Goal: Information Seeking & Learning: Understand process/instructions

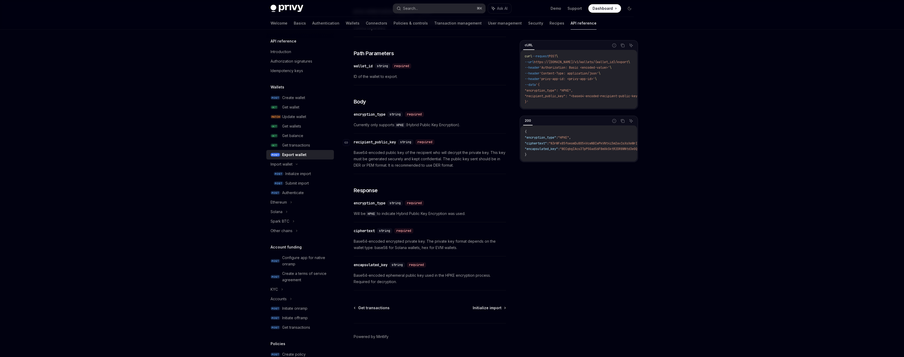
scroll to position [217, 0]
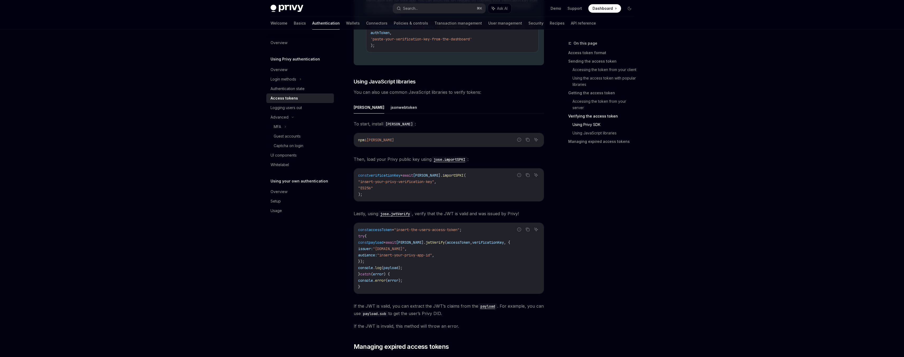
scroll to position [1089, 0]
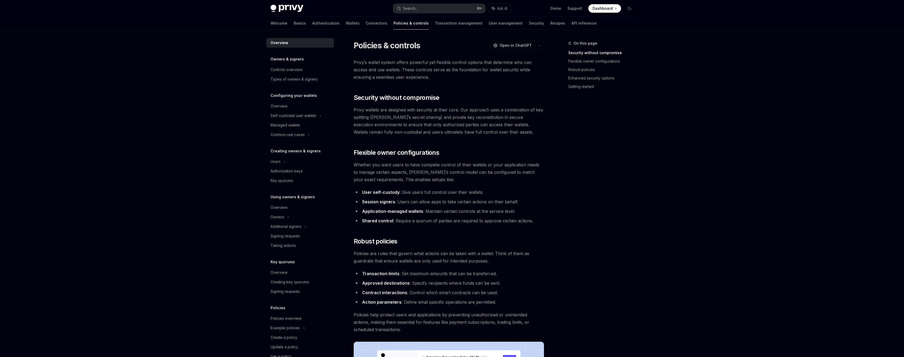
scroll to position [82, 0]
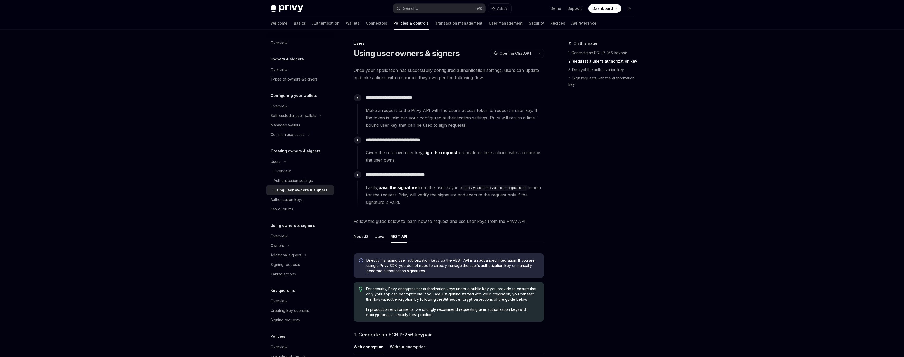
scroll to position [429, 0]
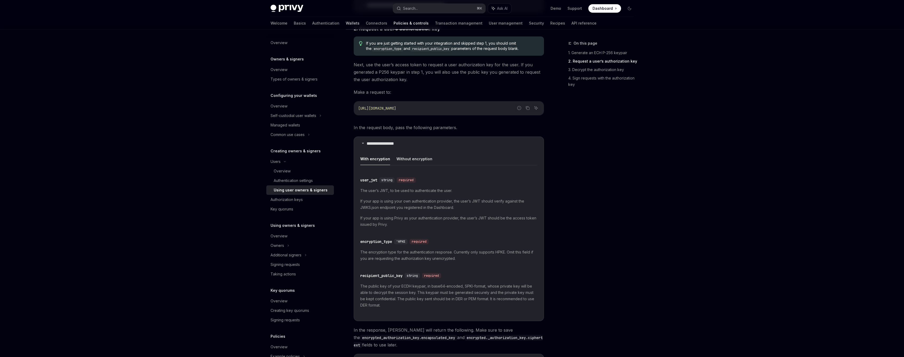
click at [346, 19] on link "Wallets" at bounding box center [353, 23] width 14 height 13
type textarea "*"
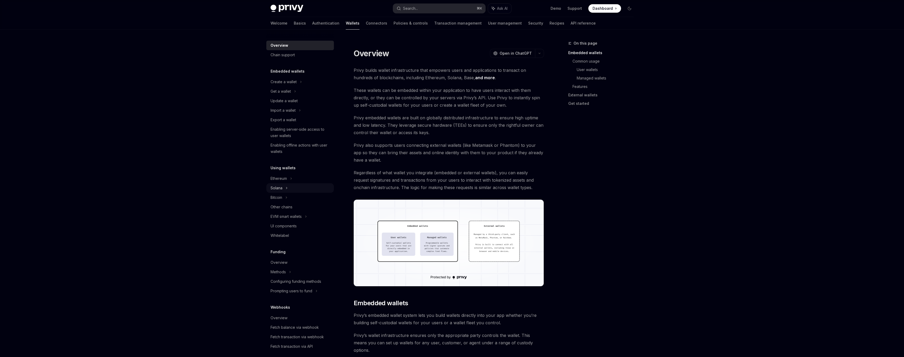
click at [288, 188] on div "Solana" at bounding box center [300, 187] width 68 height 9
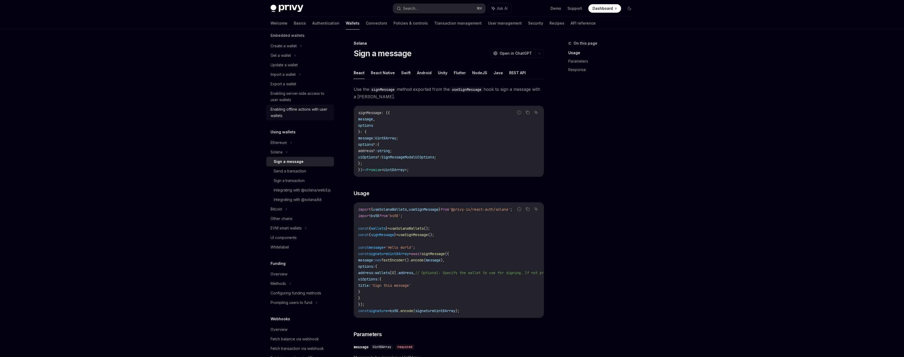
scroll to position [26, 0]
click at [296, 85] on div "Import a wallet" at bounding box center [300, 83] width 68 height 9
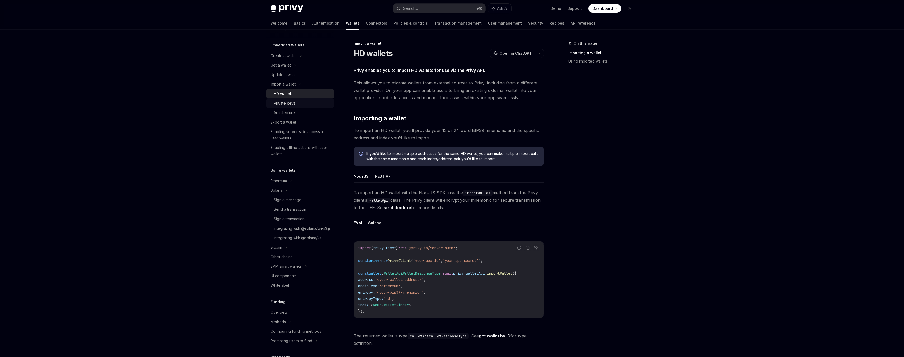
click at [292, 104] on div "Private keys" at bounding box center [285, 103] width 22 height 6
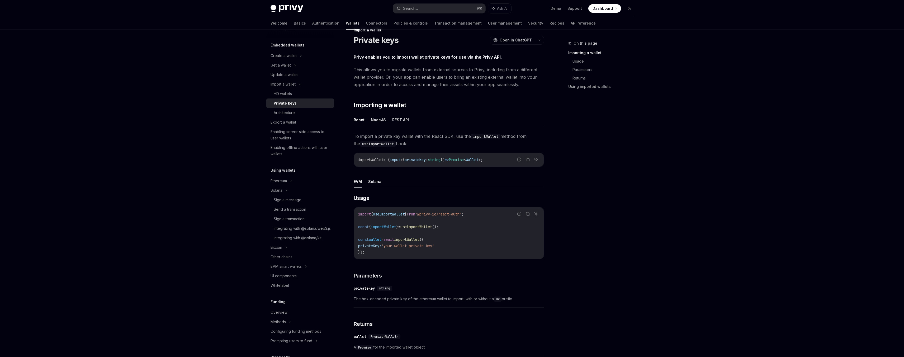
scroll to position [20, 0]
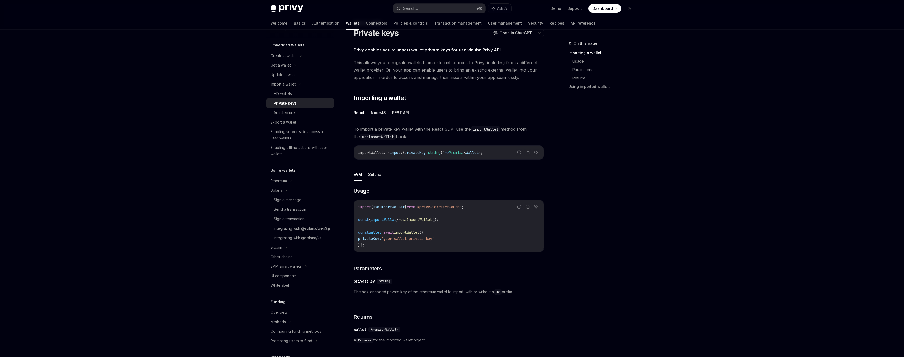
click at [392, 115] on button "REST API" at bounding box center [400, 112] width 17 height 12
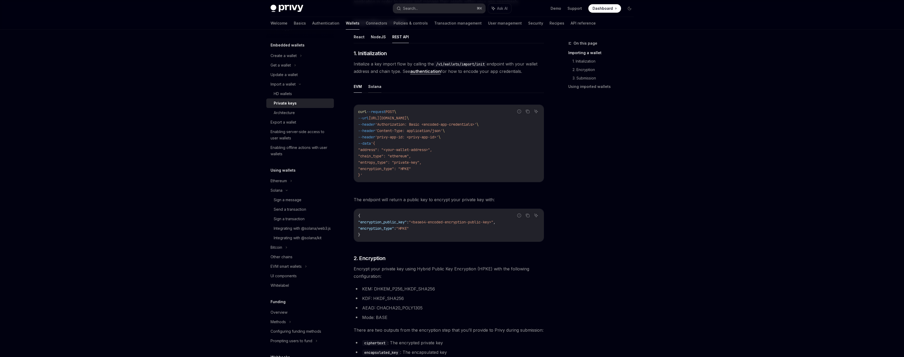
scroll to position [90, 0]
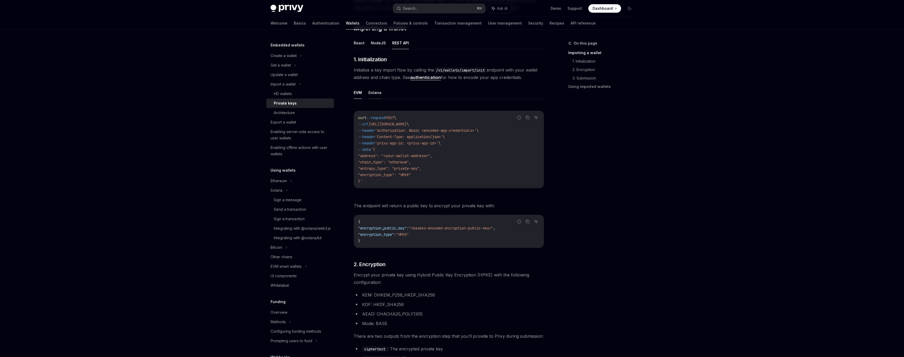
click at [372, 92] on button "Solana" at bounding box center [374, 92] width 13 height 12
click at [378, 42] on button "NodeJS" at bounding box center [378, 43] width 15 height 12
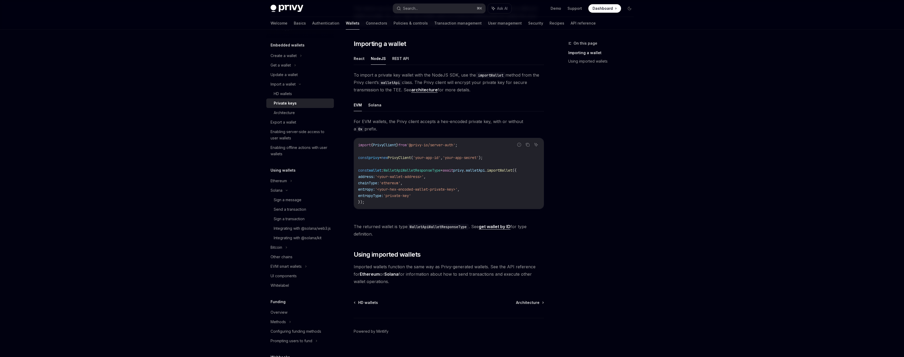
scroll to position [61, 0]
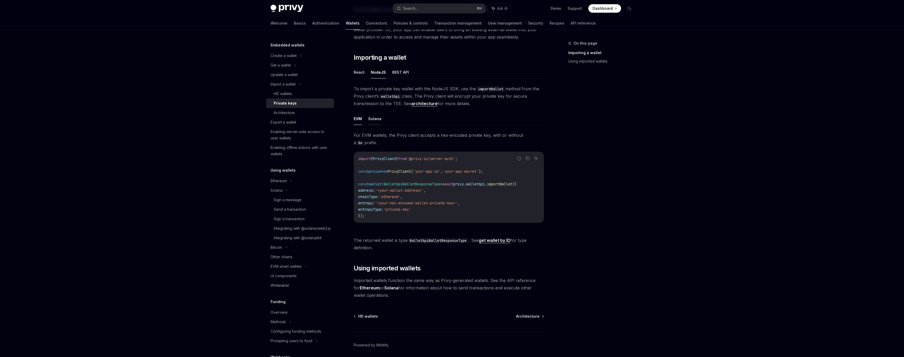
click at [374, 123] on button "Solana" at bounding box center [374, 118] width 13 height 12
type textarea "*"
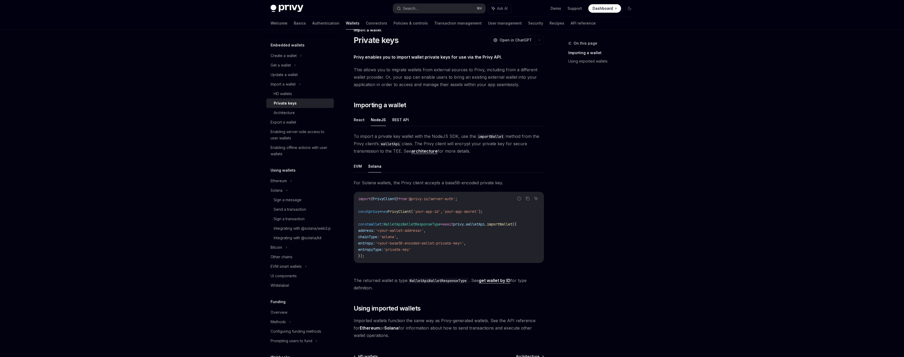
scroll to position [12, 0]
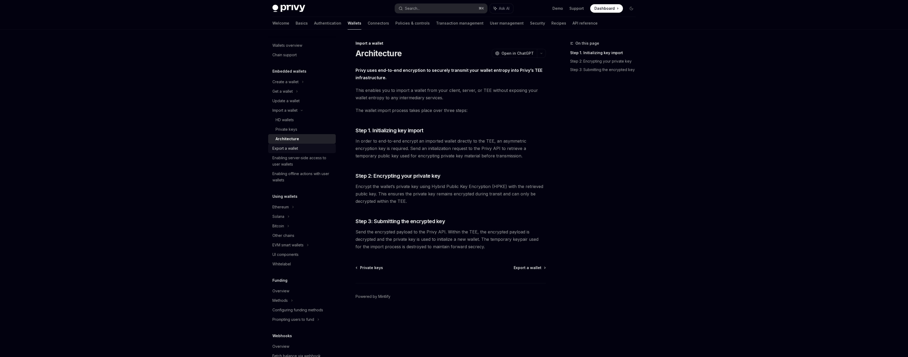
click at [294, 149] on div "Export a wallet" at bounding box center [285, 148] width 26 height 6
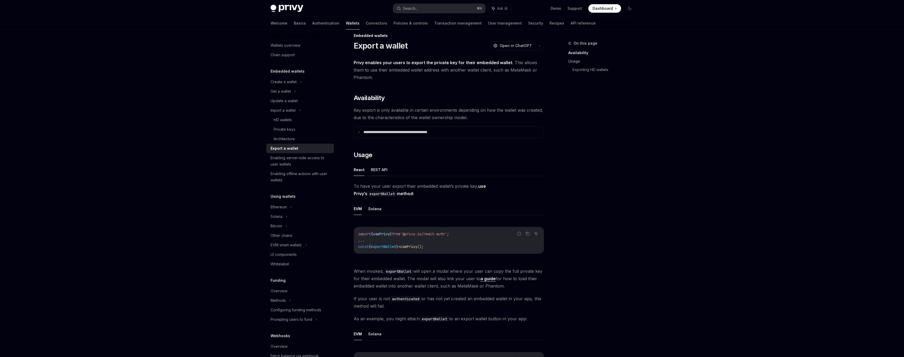
click at [374, 170] on button "REST API" at bounding box center [379, 169] width 17 height 12
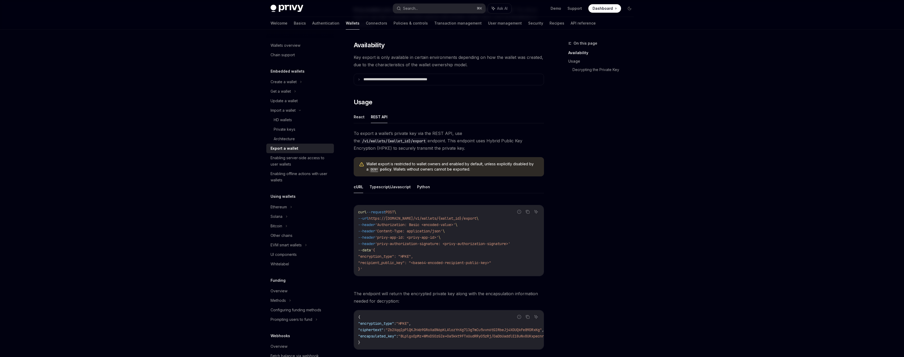
scroll to position [97, 0]
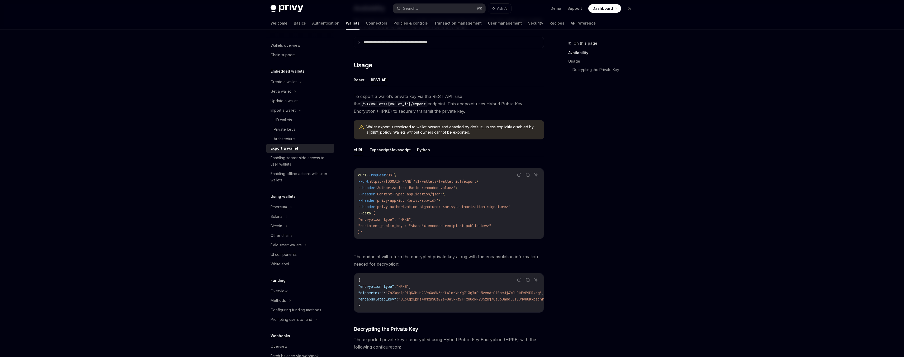
click at [405, 150] on button "Typescript/Javascript" at bounding box center [389, 150] width 41 height 12
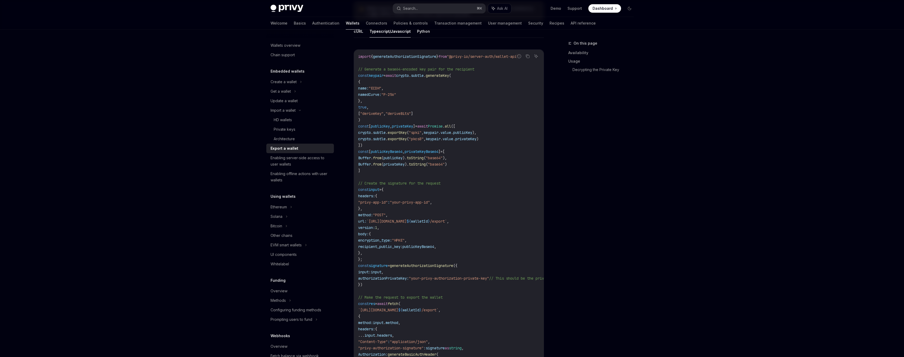
scroll to position [199, 0]
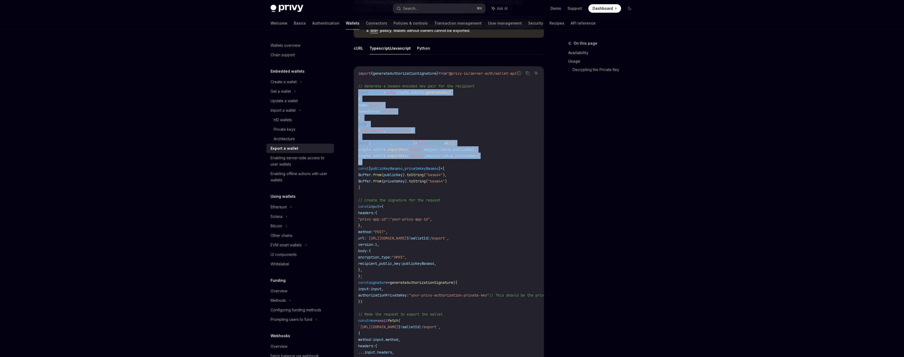
drag, startPoint x: 366, startPoint y: 163, endPoint x: 355, endPoint y: 92, distance: 71.9
click at [355, 92] on div "import { generateAuthorizationSignature } from "@privy-io/server-auth/wallet-ap…" at bounding box center [449, 244] width 190 height 356
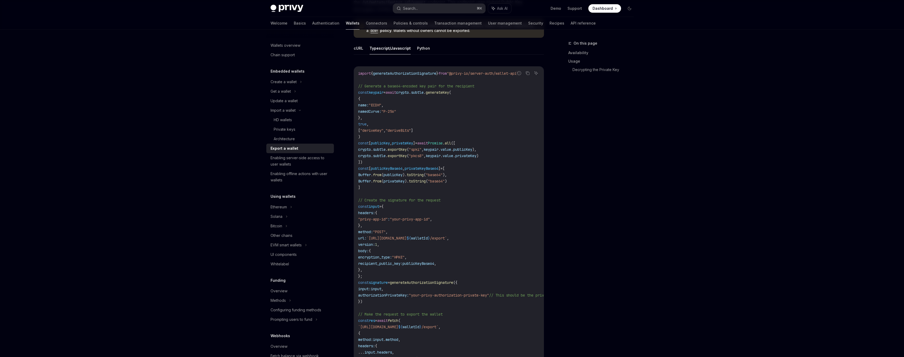
click at [491, 193] on code "import { generateAuthorizationSignature } from "@privy-io/server-auth/wallet-ap…" at bounding box center [492, 244] width 268 height 348
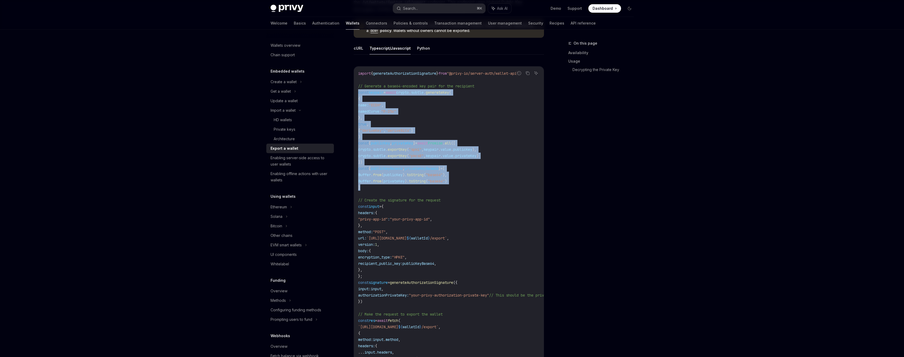
drag, startPoint x: 385, startPoint y: 187, endPoint x: 353, endPoint y: 91, distance: 101.7
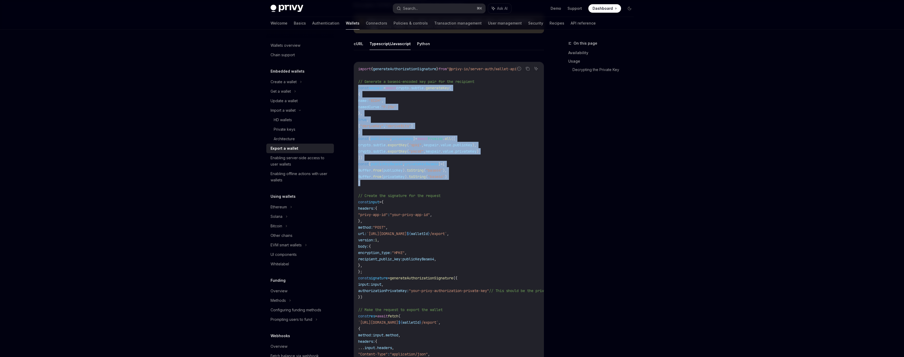
scroll to position [205, 0]
copy code "const keypair = await crypto . subtle . generateKey ( { name: "ECDH" , namedCur…"
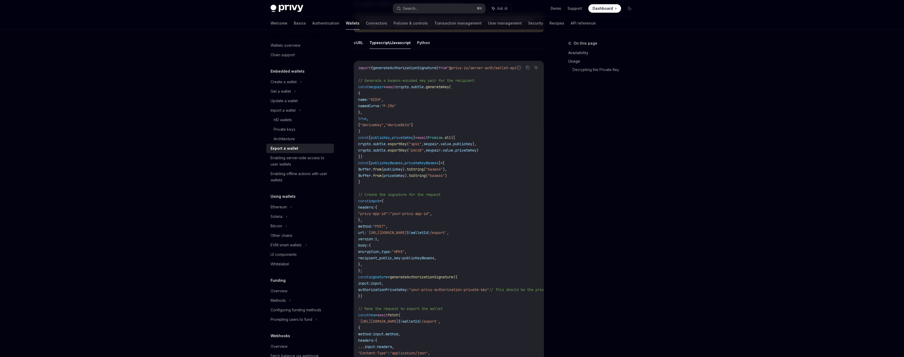
click at [387, 188] on code "import { generateAuthorizationSignature } from "@privy-io/server-auth/wallet-ap…" at bounding box center [492, 239] width 268 height 348
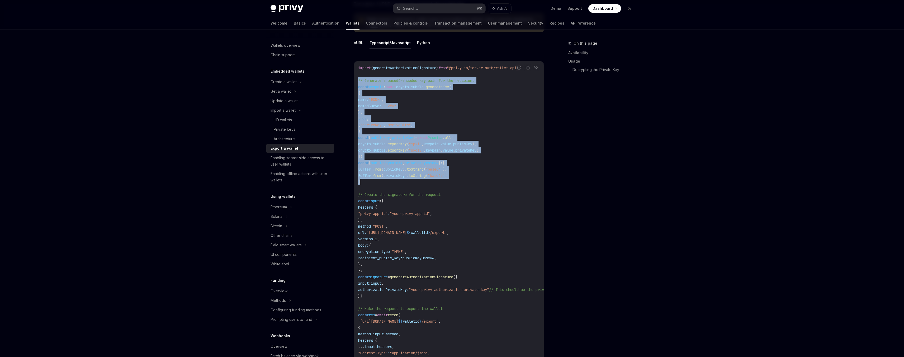
drag, startPoint x: 375, startPoint y: 182, endPoint x: 346, endPoint y: 79, distance: 107.2
copy code "// Generate a base64-encoded key pair for the recipient const keypair = await c…"
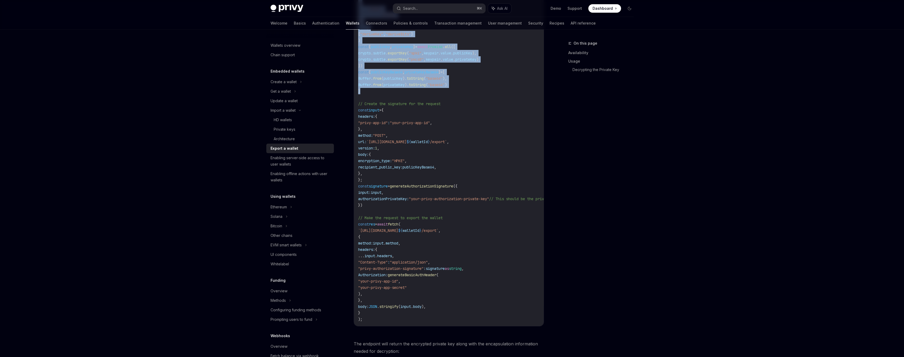
scroll to position [299, 0]
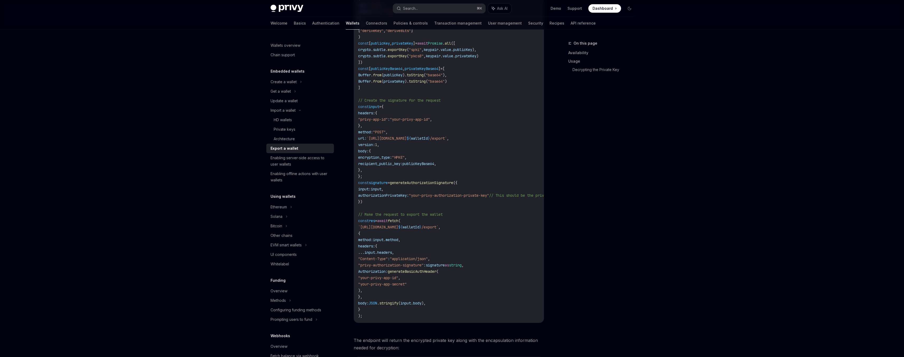
click at [427, 193] on span ""your-privy-authorization-private-key"" at bounding box center [449, 195] width 80 height 5
click at [405, 184] on span "generateAuthorizationSignature" at bounding box center [421, 182] width 63 height 5
click at [406, 184] on span "generateAuthorizationSignature" at bounding box center [421, 182] width 63 height 5
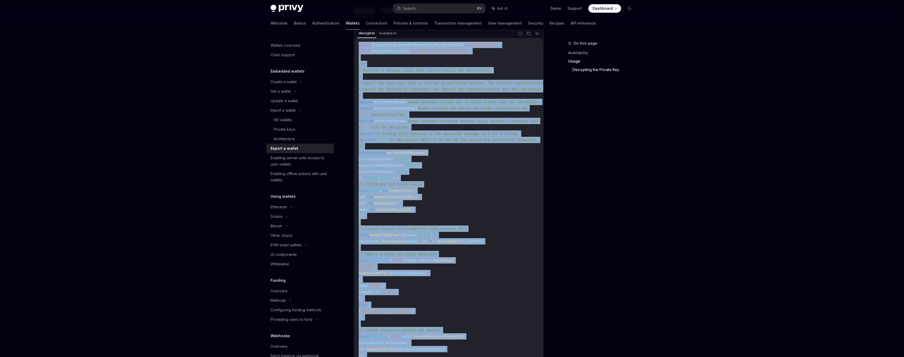
scroll to position [759, 0]
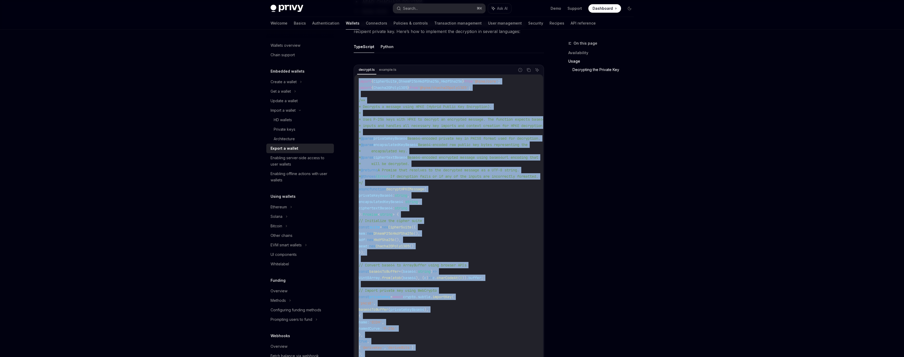
drag, startPoint x: 364, startPoint y: 283, endPoint x: 353, endPoint y: 87, distance: 195.6
copy code "import { CipherSuite , DhkemP256HkdfSha256 , HkdfSha256 } from '@hpke/core' ; i…"
click at [429, 136] on code "import { CipherSuite , DhkemP256HkdfSha256 , HkdfSha256 } from '@hpke/core' ; i…" at bounding box center [466, 246] width 215 height 336
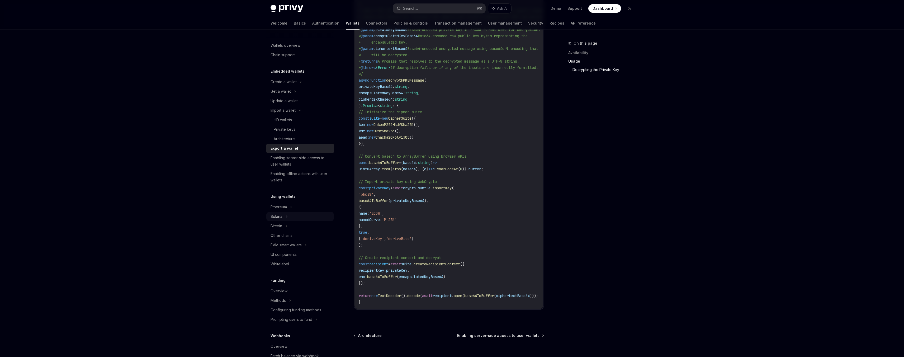
scroll to position [869, 0]
click at [281, 218] on div "Solana" at bounding box center [276, 216] width 12 height 6
type textarea "*"
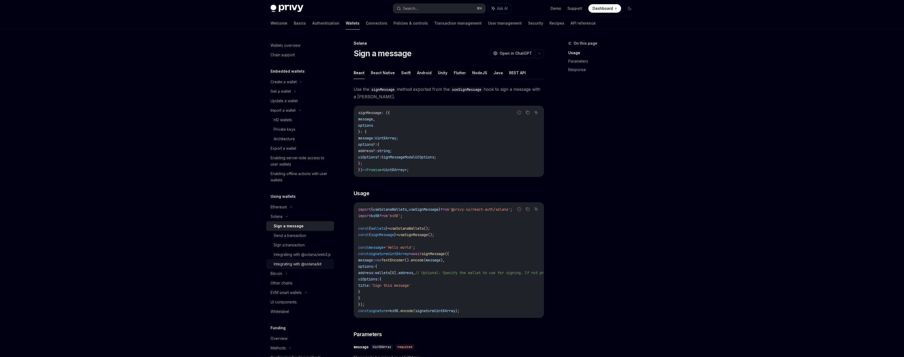
click at [305, 267] on div "Integrating with @solana/kit" at bounding box center [298, 264] width 48 height 6
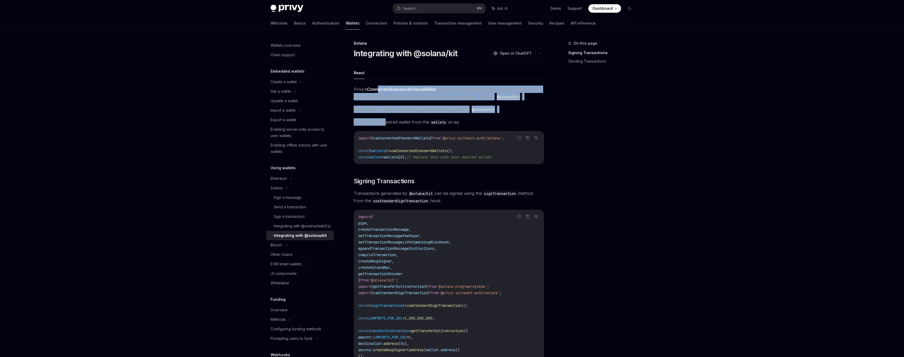
drag, startPoint x: 379, startPoint y: 91, endPoint x: 384, endPoint y: 122, distance: 32.1
click at [384, 122] on div "Privy’s ConnectedStandardSolanaWallet object is fully compatible with popular w…" at bounding box center [449, 340] width 190 height 510
click at [384, 122] on span "First find your desired wallet from the wallets array:" at bounding box center [449, 121] width 190 height 7
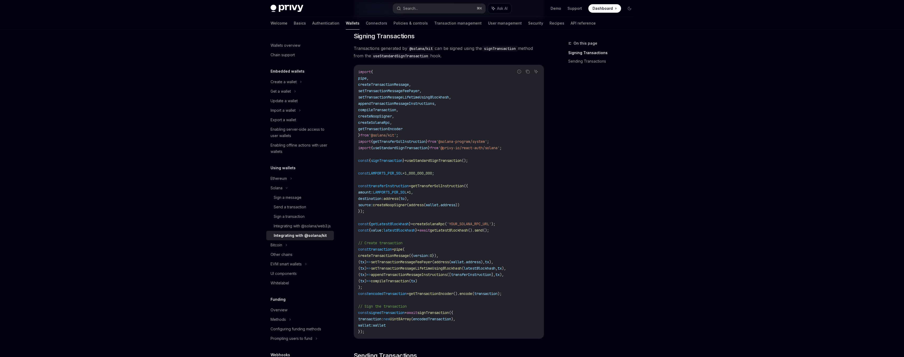
scroll to position [145, 0]
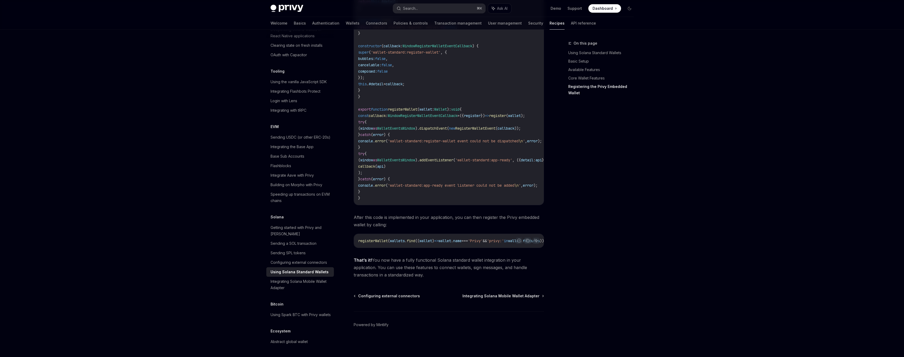
scroll to position [800, 0]
click at [295, 259] on div "Configuring external connectors" at bounding box center [298, 262] width 56 height 6
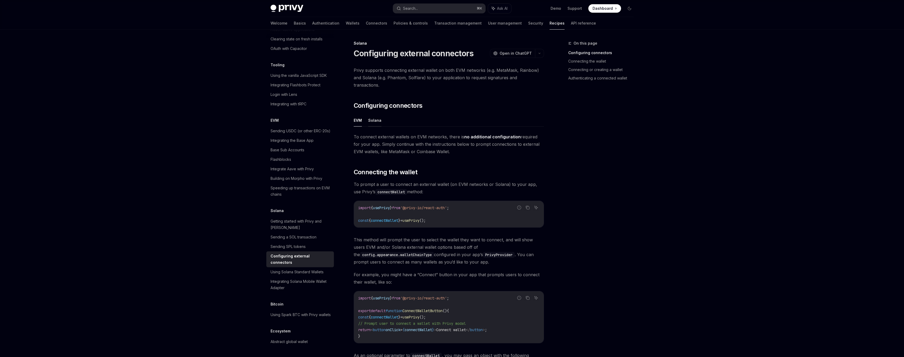
click at [375, 116] on button "Solana" at bounding box center [374, 120] width 13 height 12
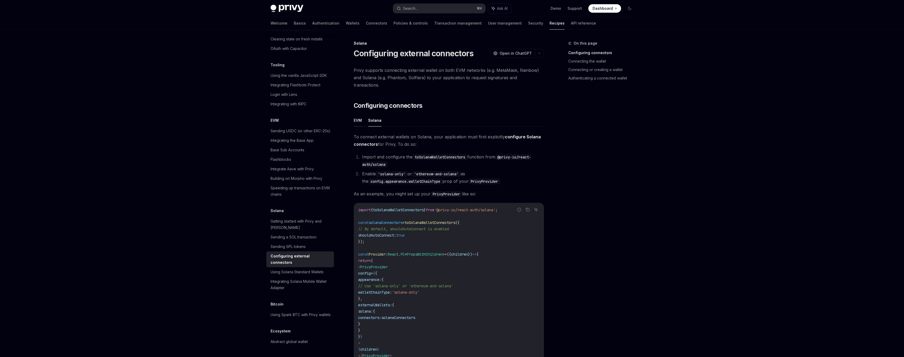
click at [359, 114] on button "EVM" at bounding box center [358, 120] width 8 height 12
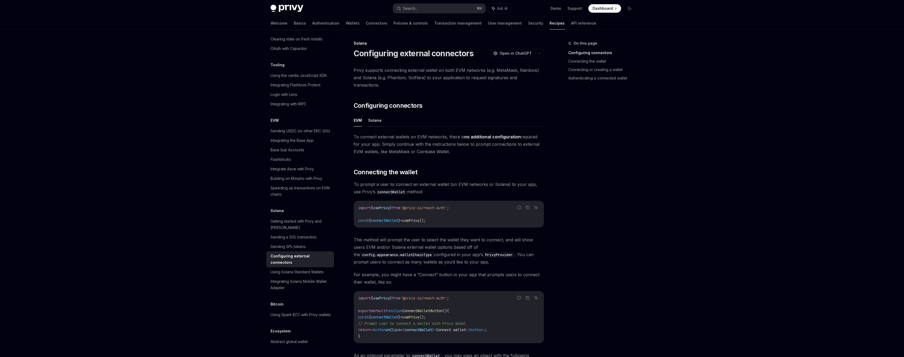
click at [372, 114] on button "Solana" at bounding box center [374, 120] width 13 height 12
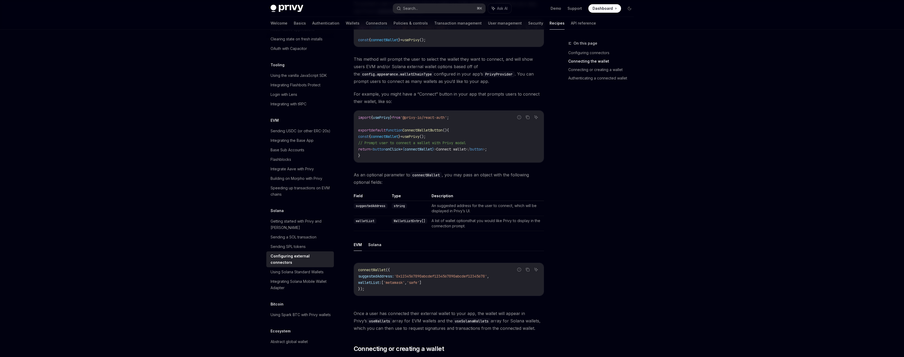
scroll to position [535, 0]
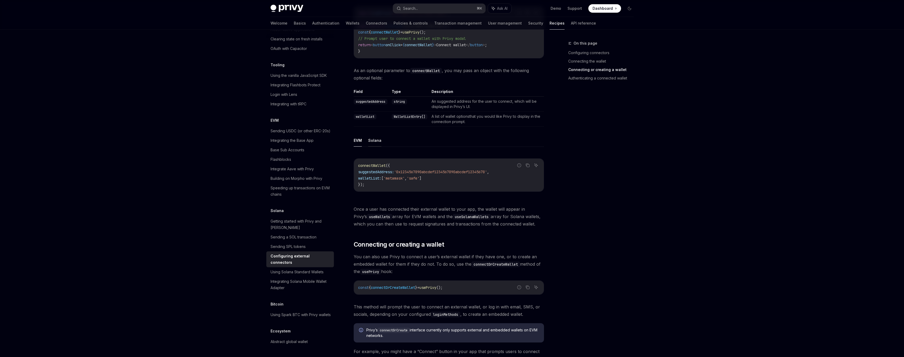
click at [368, 134] on button "Solana" at bounding box center [374, 140] width 13 height 12
click at [357, 136] on button "EVM" at bounding box center [358, 140] width 8 height 12
click at [368, 136] on ul "EVM Solana" at bounding box center [449, 140] width 190 height 13
click at [373, 135] on button "Solana" at bounding box center [374, 140] width 13 height 12
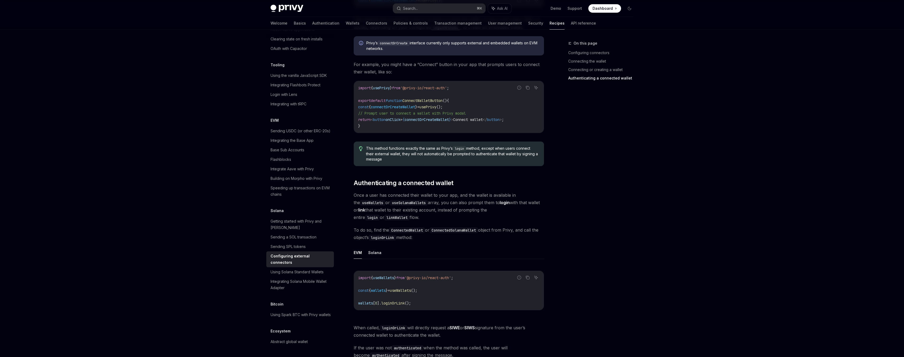
scroll to position [945, 0]
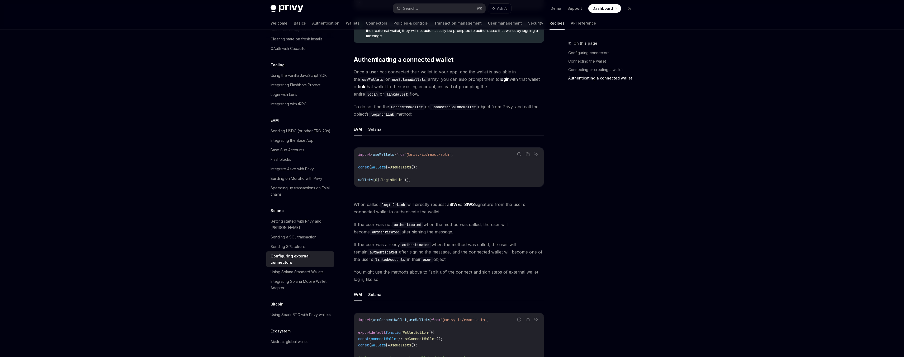
click at [379, 128] on div "EVM Solana Report incorrect code Copy Ask AI import { useWallets } from '@privy…" at bounding box center [449, 159] width 190 height 72
click at [379, 126] on button "Solana" at bounding box center [374, 129] width 13 height 12
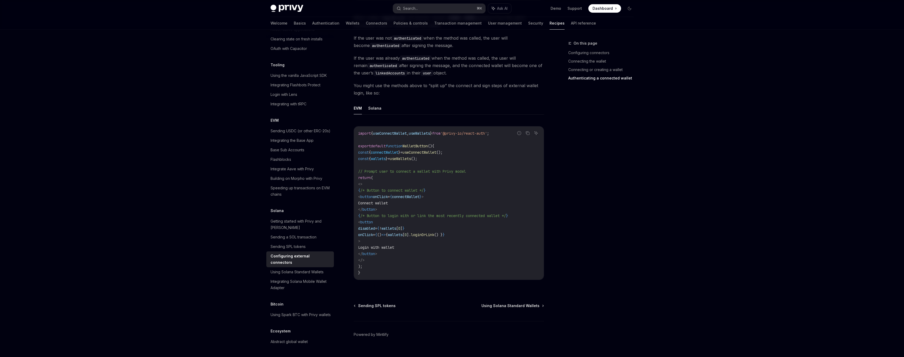
scroll to position [1134, 0]
click at [302, 269] on div "Using Solana Standard Wallets" at bounding box center [296, 272] width 53 height 6
type textarea "*"
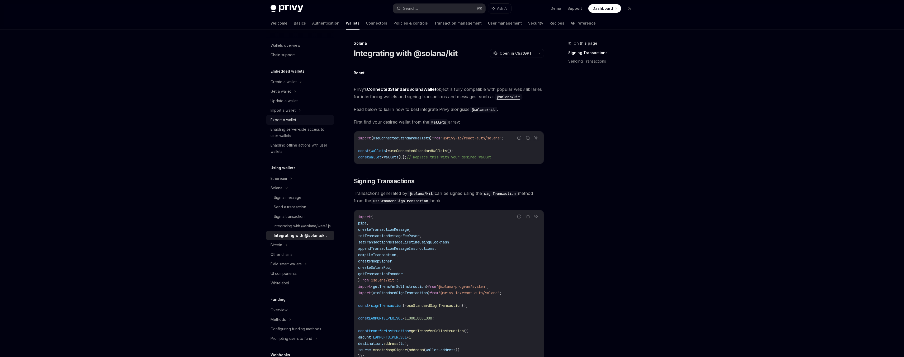
scroll to position [145, 0]
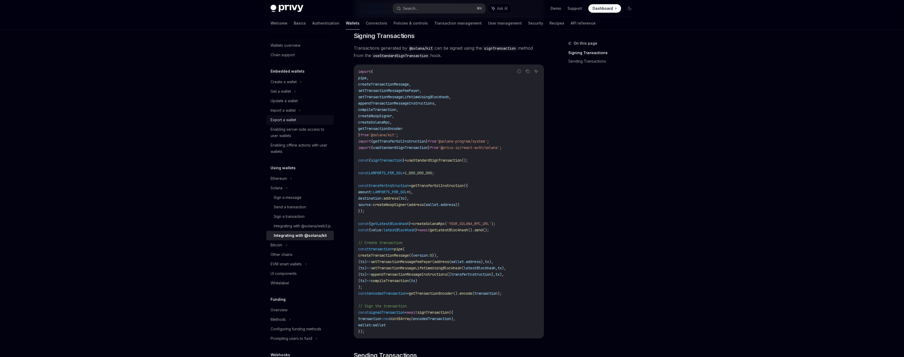
click at [295, 118] on div "Export a wallet" at bounding box center [283, 120] width 26 height 6
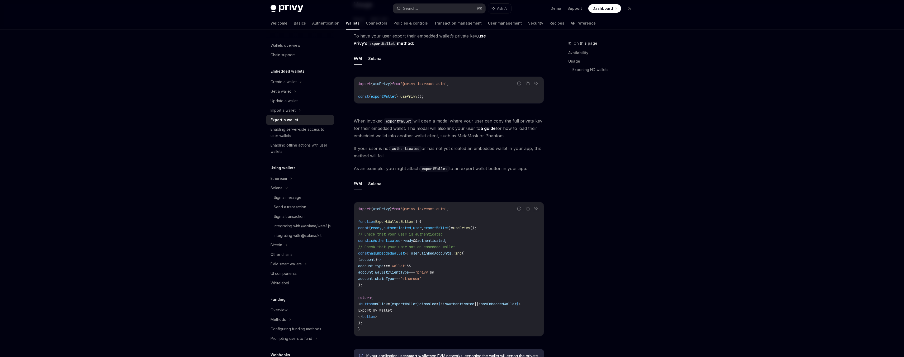
scroll to position [164, 0]
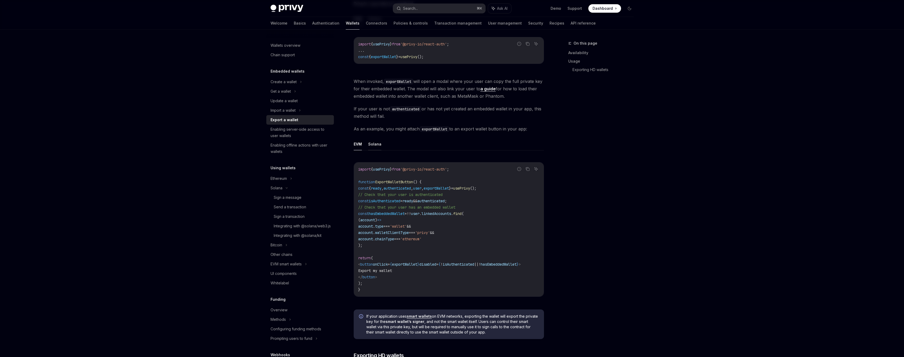
click at [372, 142] on button "Solana" at bounding box center [374, 144] width 13 height 12
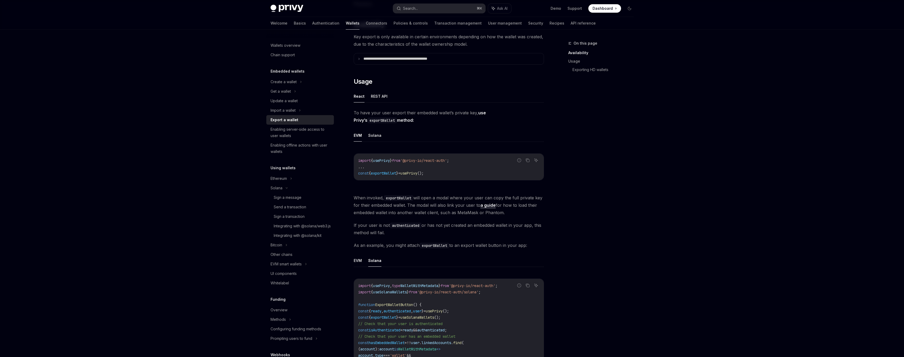
scroll to position [70, 0]
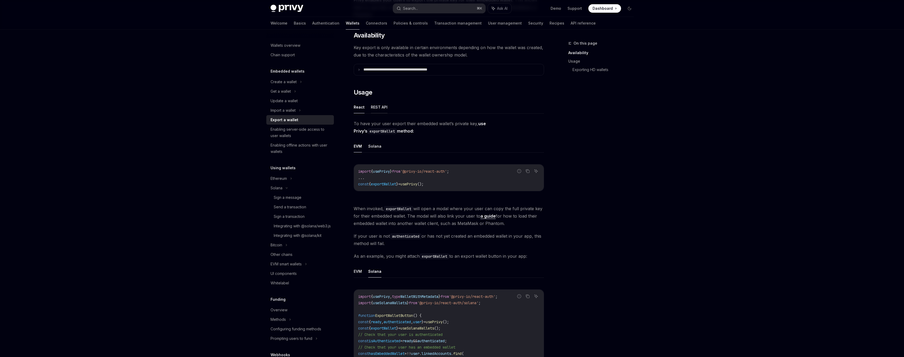
click at [373, 107] on button "REST API" at bounding box center [379, 107] width 17 height 12
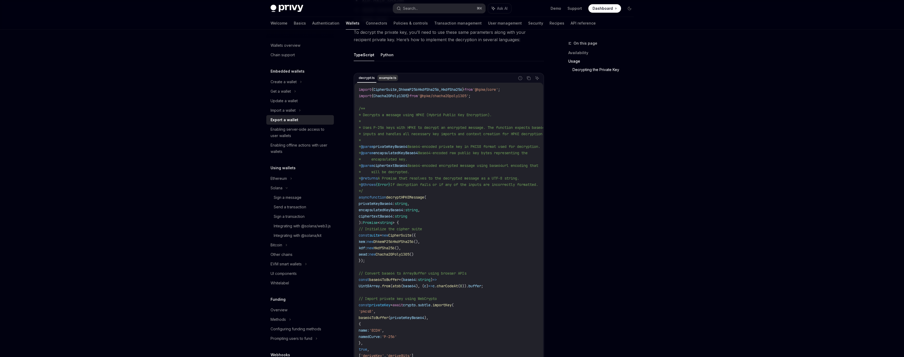
scroll to position [465, 0]
click at [364, 60] on button "TypeScript" at bounding box center [364, 55] width 21 height 12
click at [365, 61] on button "TypeScript" at bounding box center [364, 55] width 21 height 12
type textarea "*"
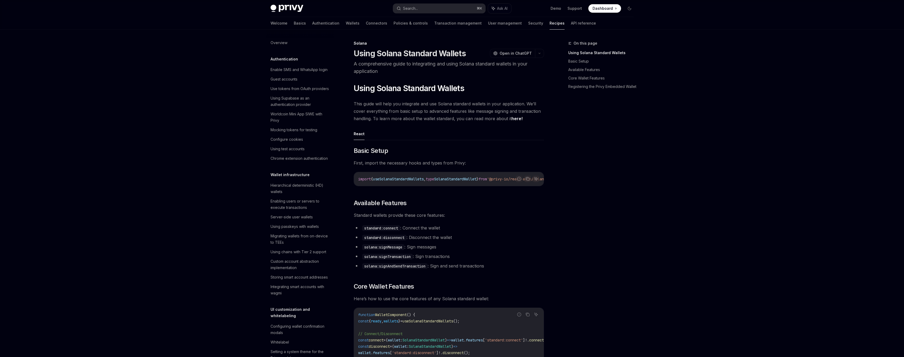
scroll to position [723, 0]
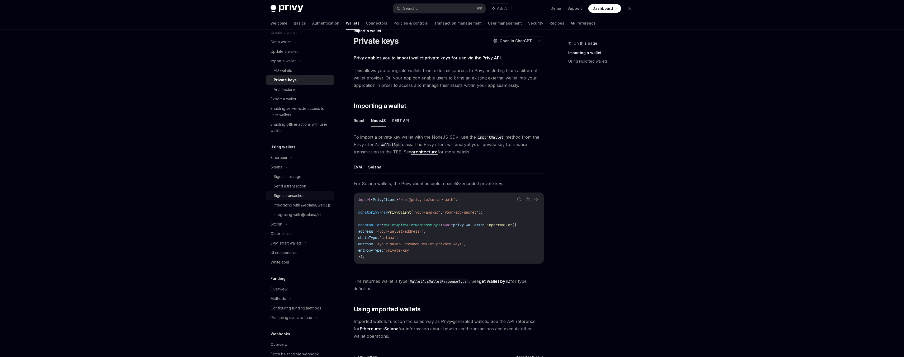
scroll to position [58, 0]
click at [292, 187] on div "Sign a transaction" at bounding box center [289, 187] width 31 height 6
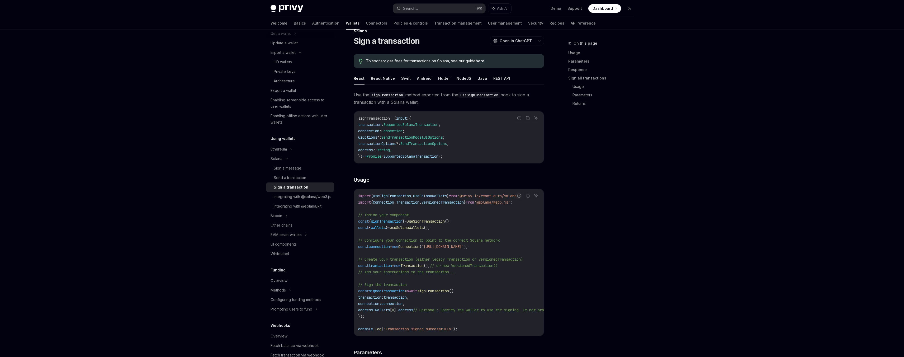
type textarea "*"
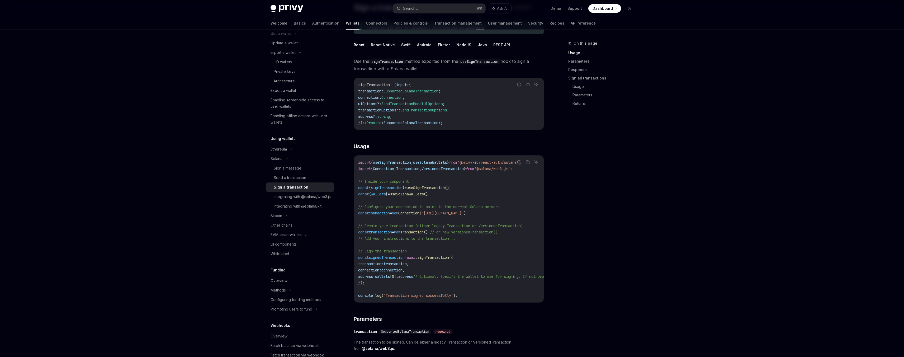
scroll to position [51, 0]
